Goal: Task Accomplishment & Management: Complete application form

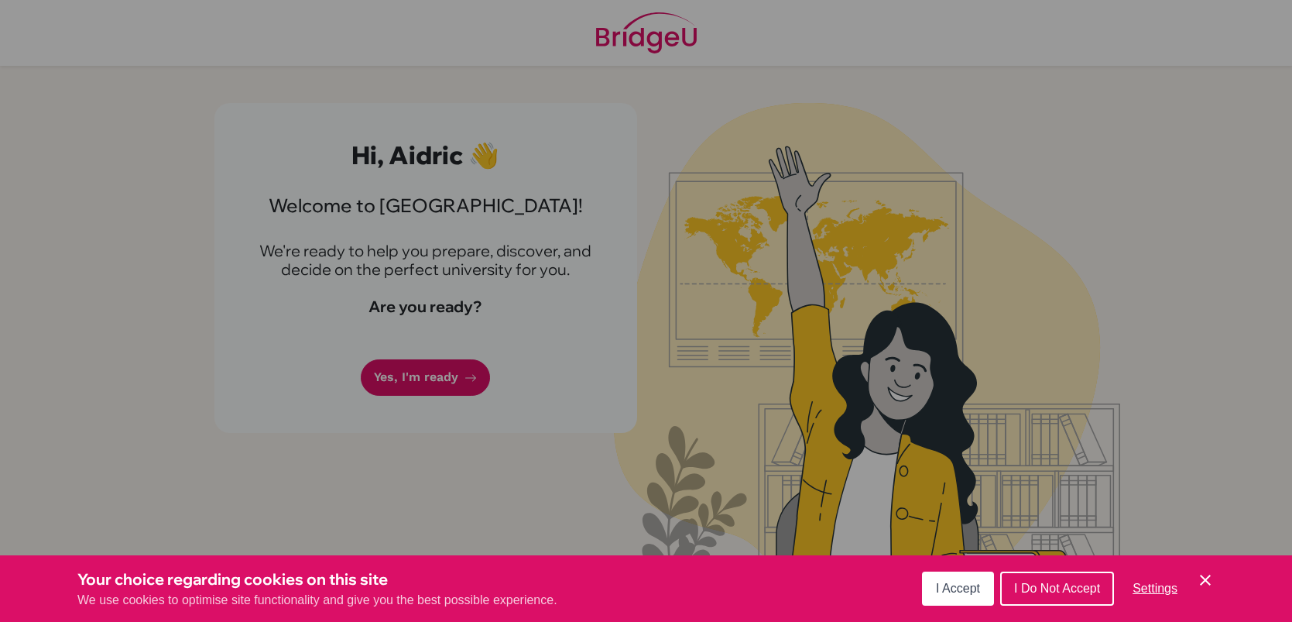
click at [1205, 584] on icon "Cookie Control Close Icon" at bounding box center [1205, 579] width 19 height 19
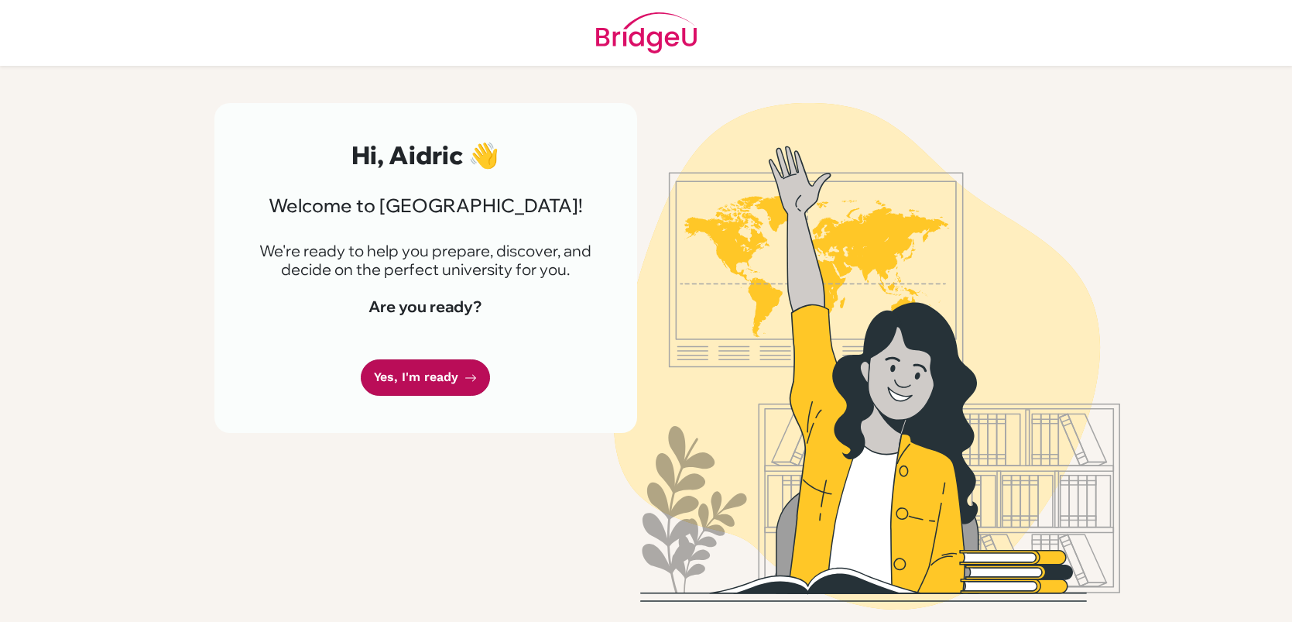
click at [436, 381] on link "Yes, I'm ready" at bounding box center [425, 377] width 129 height 36
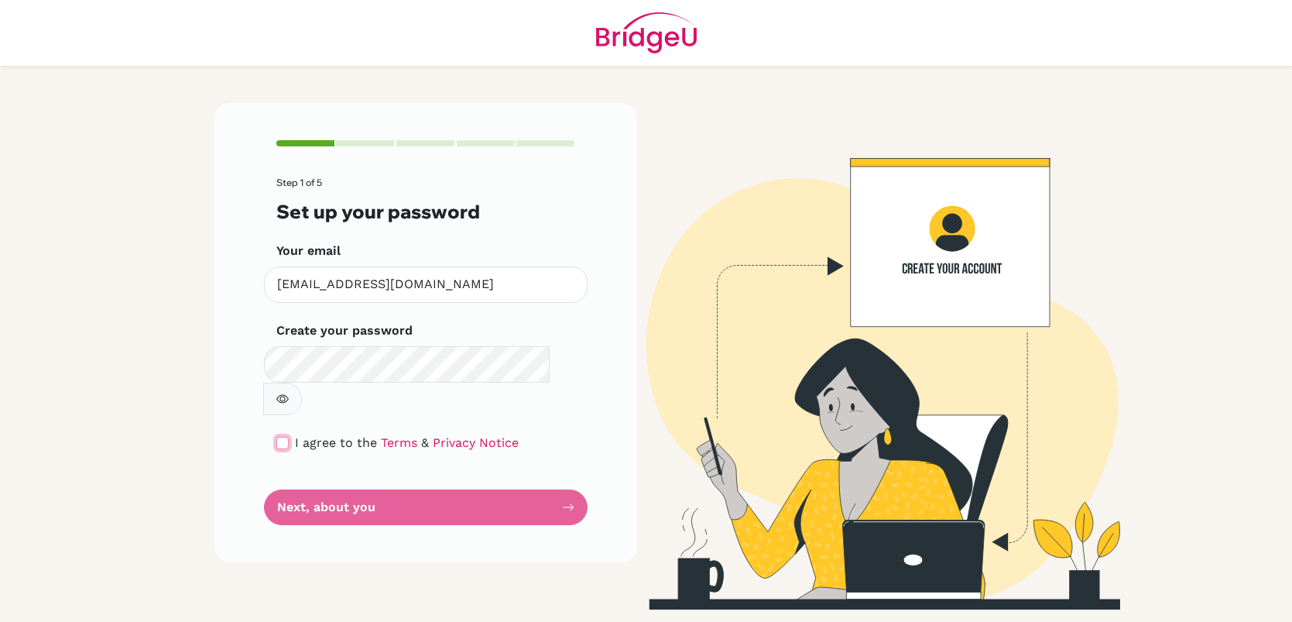
click at [286, 437] on input "checkbox" at bounding box center [282, 443] width 12 height 12
checkbox input "true"
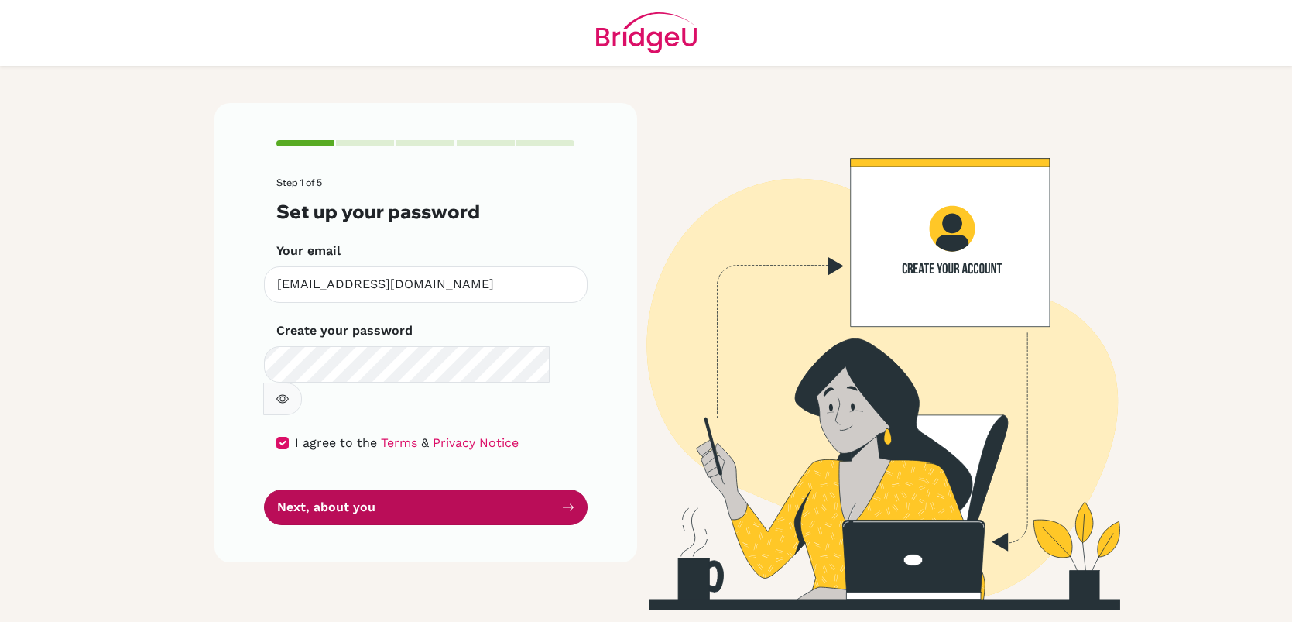
click at [322, 489] on button "Next, about you" at bounding box center [426, 507] width 324 height 36
